Goal: Use online tool/utility: Utilize a website feature to perform a specific function

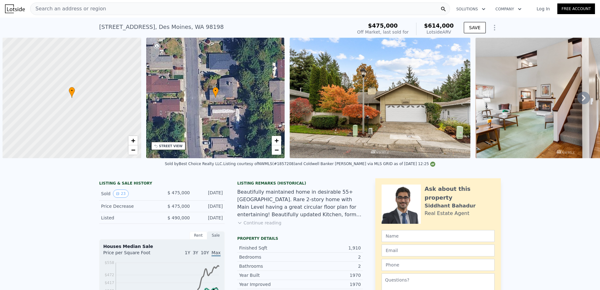
scroll to position [0, 3]
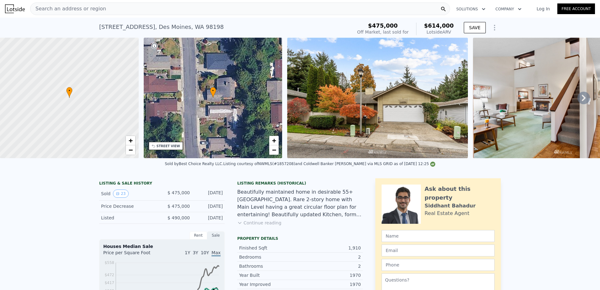
type input "$ 615,000"
type input "$ 65,769"
drag, startPoint x: 0, startPoint y: 0, endPoint x: 44, endPoint y: 6, distance: 44.6
click at [44, 6] on span "Search an address or region" at bounding box center [68, 9] width 76 height 8
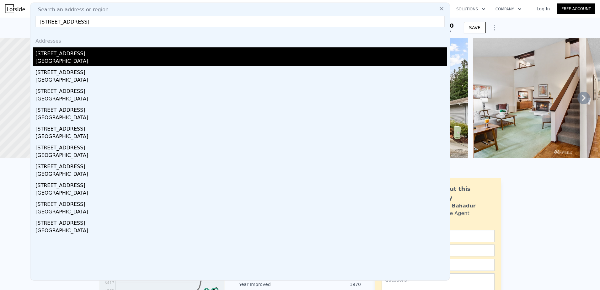
type input "[STREET_ADDRESS]"
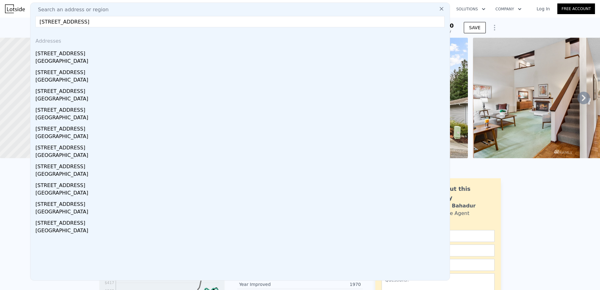
click at [85, 60] on div "[GEOGRAPHIC_DATA]" at bounding box center [240, 61] width 411 height 9
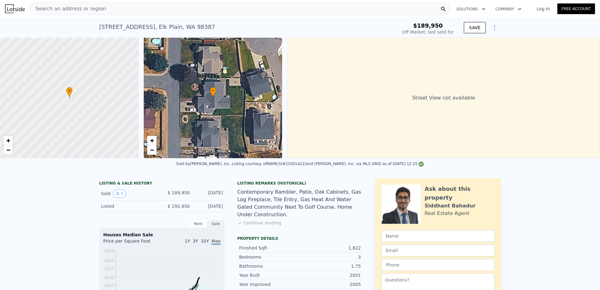
click at [66, 12] on span "Search an address or region" at bounding box center [68, 9] width 76 height 8
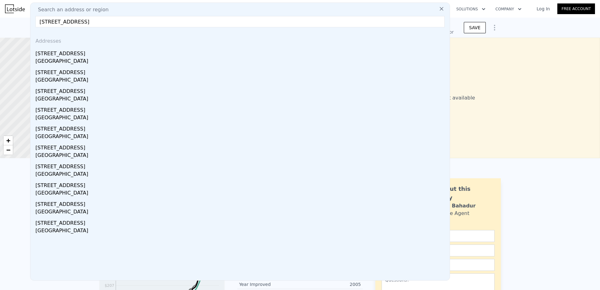
type input "[STREET_ADDRESS]"
type input "$ 575,000"
type input "$ 330,698"
drag, startPoint x: -1, startPoint y: 27, endPoint x: 40, endPoint y: 19, distance: 42.1
click at [40, 19] on input "[STREET_ADDRESS]" at bounding box center [239, 21] width 409 height 11
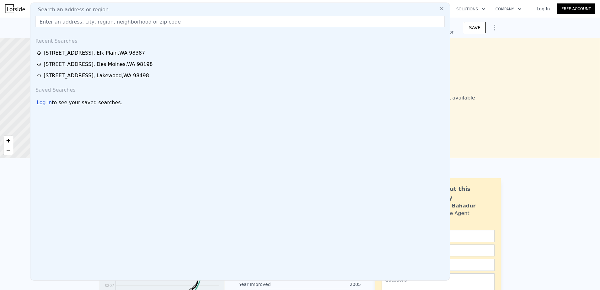
paste input "[STREET_ADDRESS]"
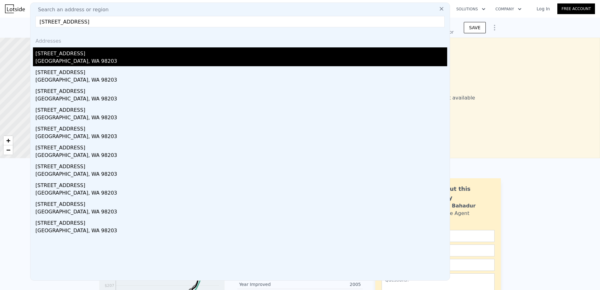
type input "[STREET_ADDRESS]"
click at [70, 54] on div "[STREET_ADDRESS]" at bounding box center [240, 52] width 411 height 10
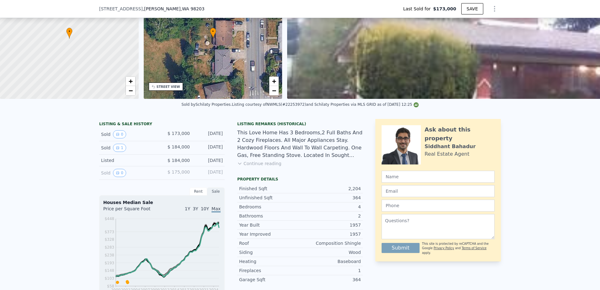
scroll to position [92, 0]
